Goal: Navigation & Orientation: Find specific page/section

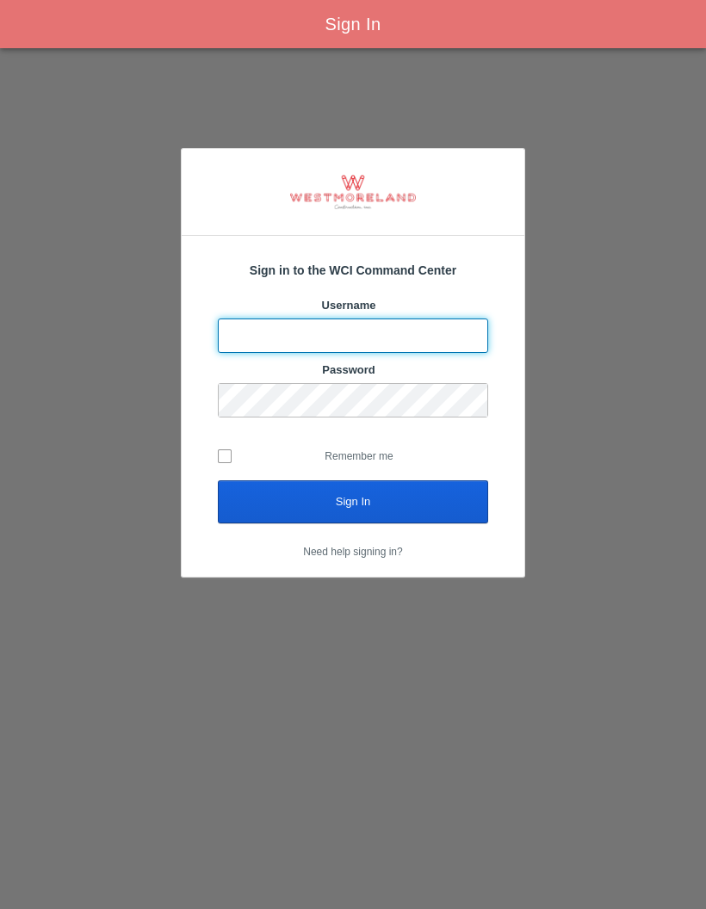
scroll to position [69, 0]
type input "Simonp@westmoreland.nyc"
click at [429, 480] on input "Sign In" at bounding box center [353, 501] width 270 height 43
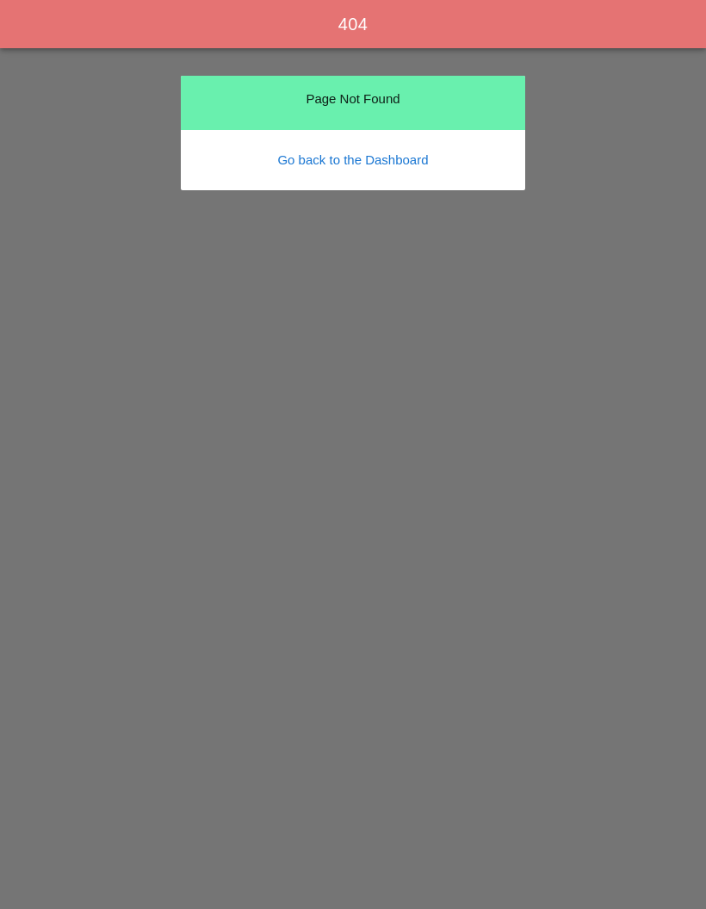
click at [356, 167] on link "Go back to the Dashboard" at bounding box center [352, 159] width 151 height 15
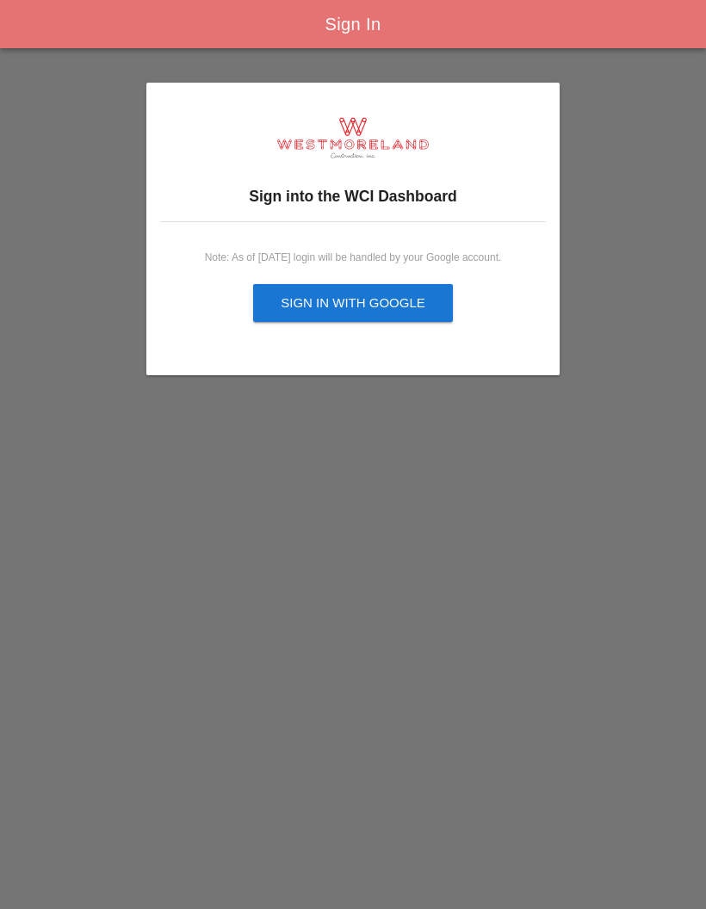
click at [358, 305] on div "Sign in with Google" at bounding box center [353, 303] width 145 height 20
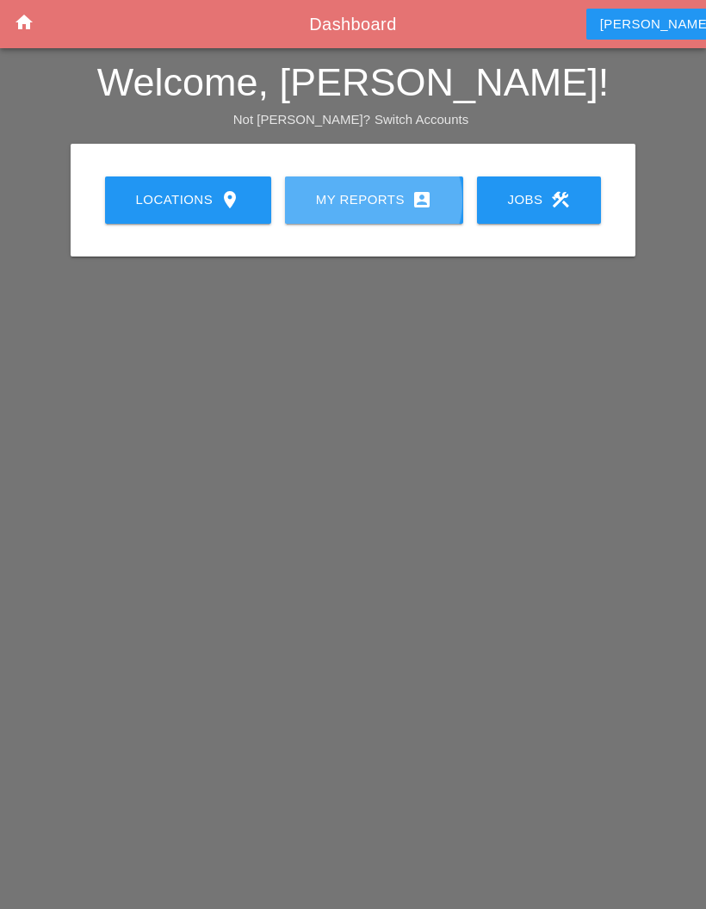
click at [361, 198] on div "My Reports account_box" at bounding box center [373, 199] width 123 height 21
